Goal: Check status: Check status

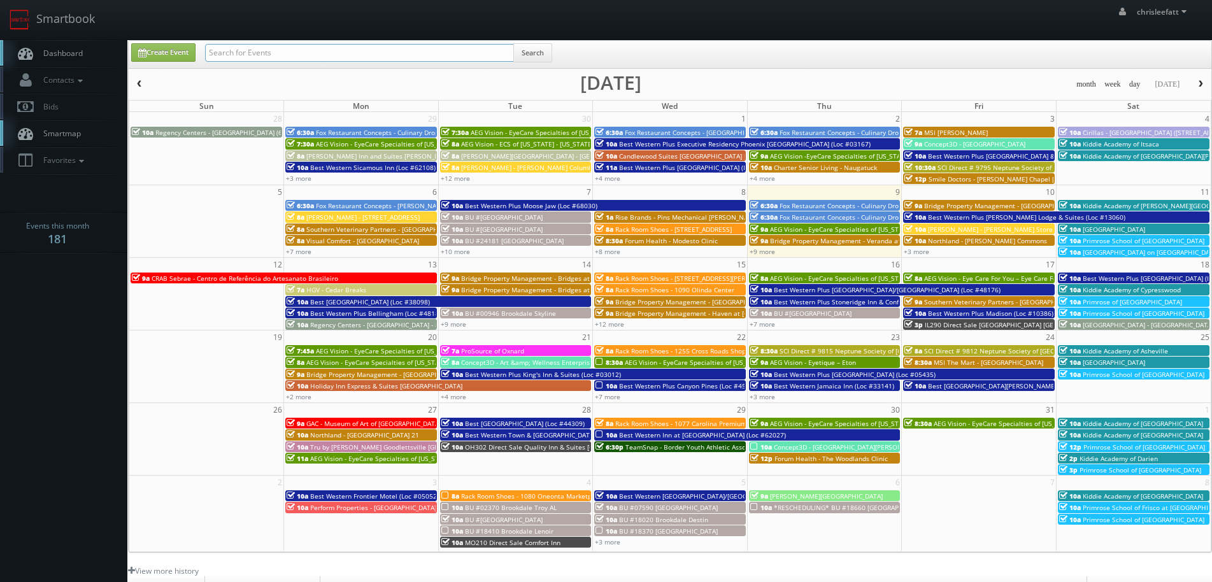
click at [248, 50] on input "text" at bounding box center [359, 53] width 309 height 18
type input "nd070"
click at [538, 52] on button "Search" at bounding box center [532, 52] width 39 height 19
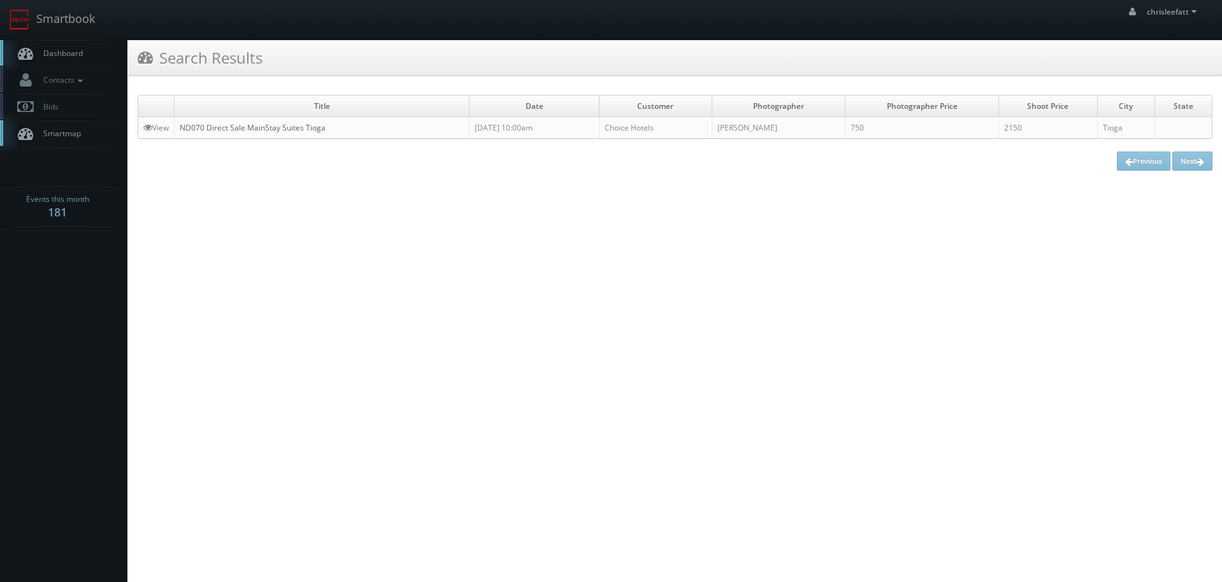
click at [295, 126] on link "ND070 Direct Sale MainStay Suites Tioga" at bounding box center [253, 127] width 146 height 11
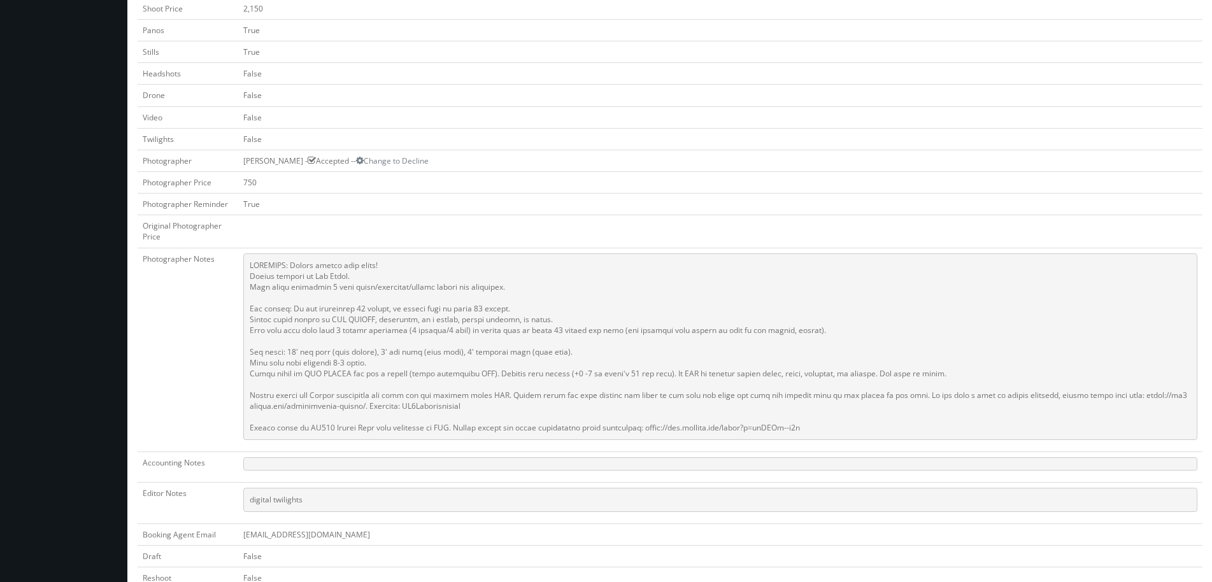
scroll to position [446, 0]
